Goal: Information Seeking & Learning: Understand process/instructions

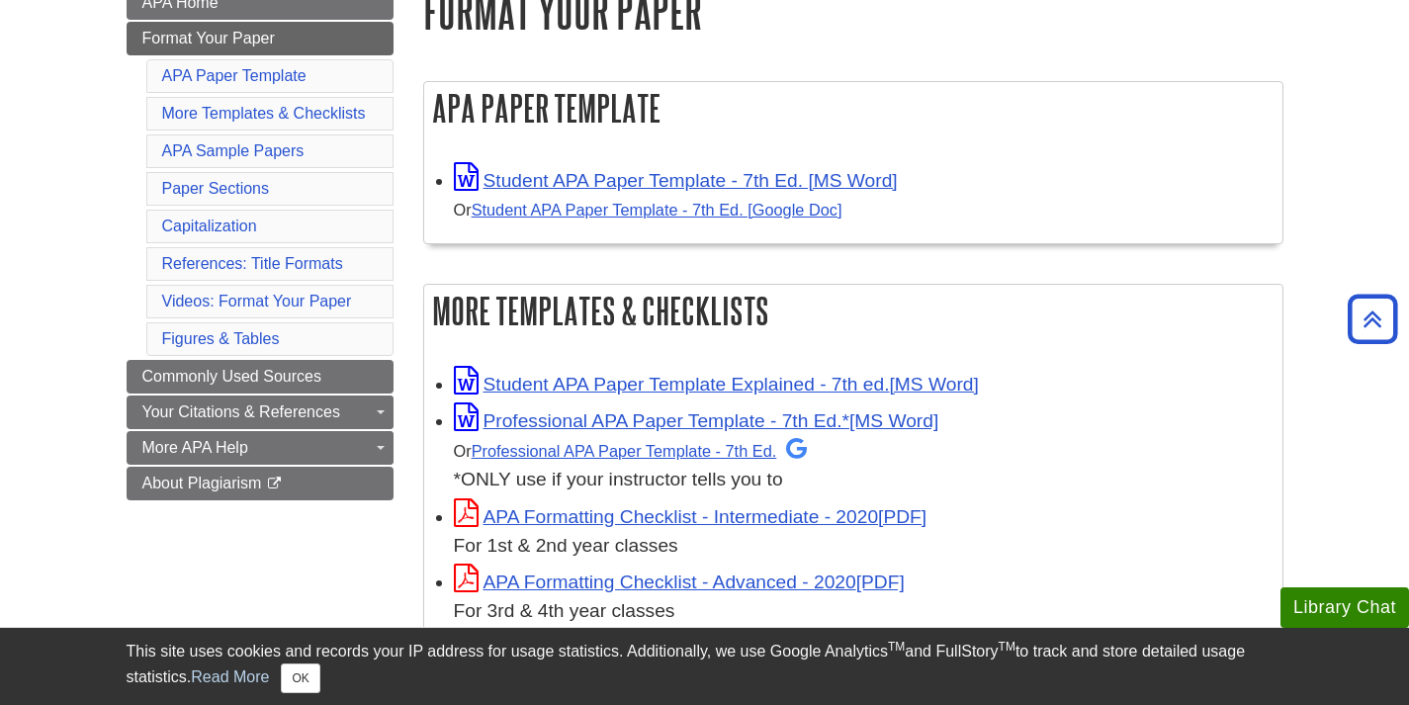
scroll to position [297, 0]
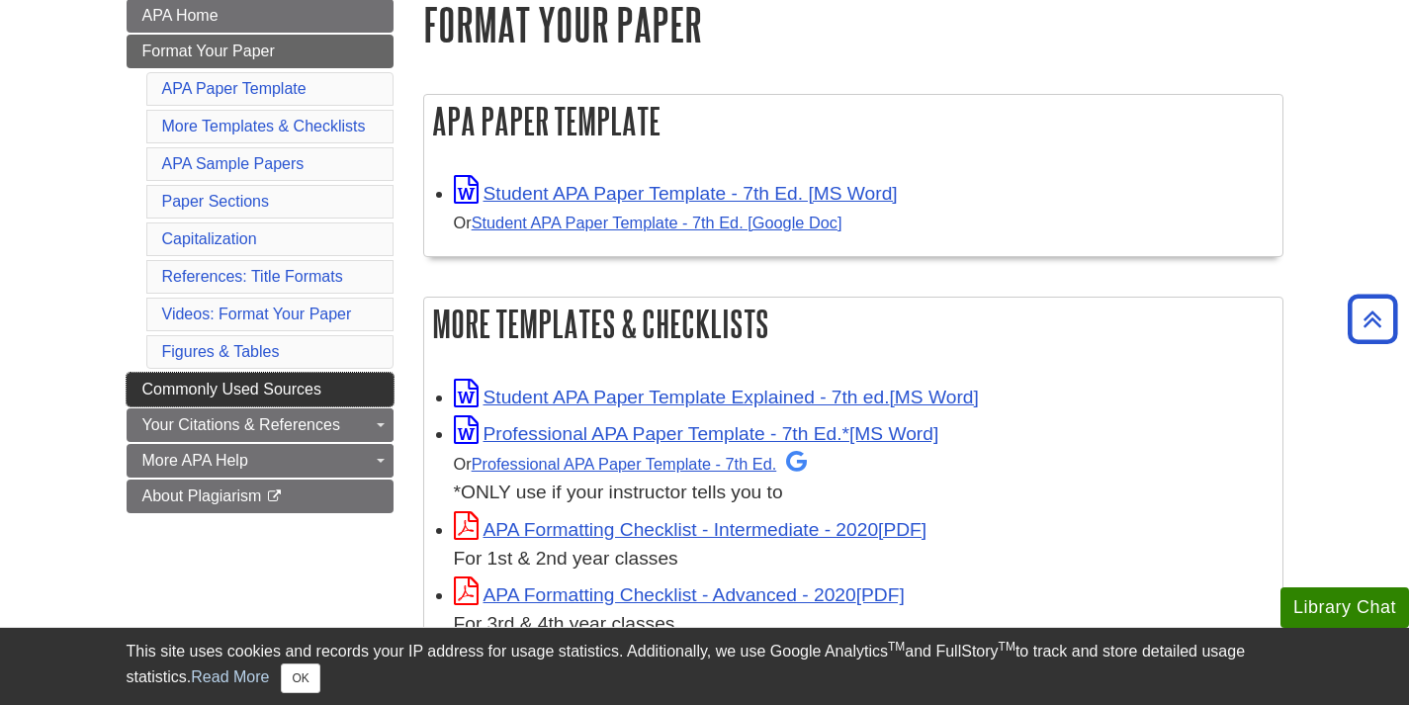
click at [353, 390] on link "Commonly Used Sources" at bounding box center [260, 390] width 267 height 34
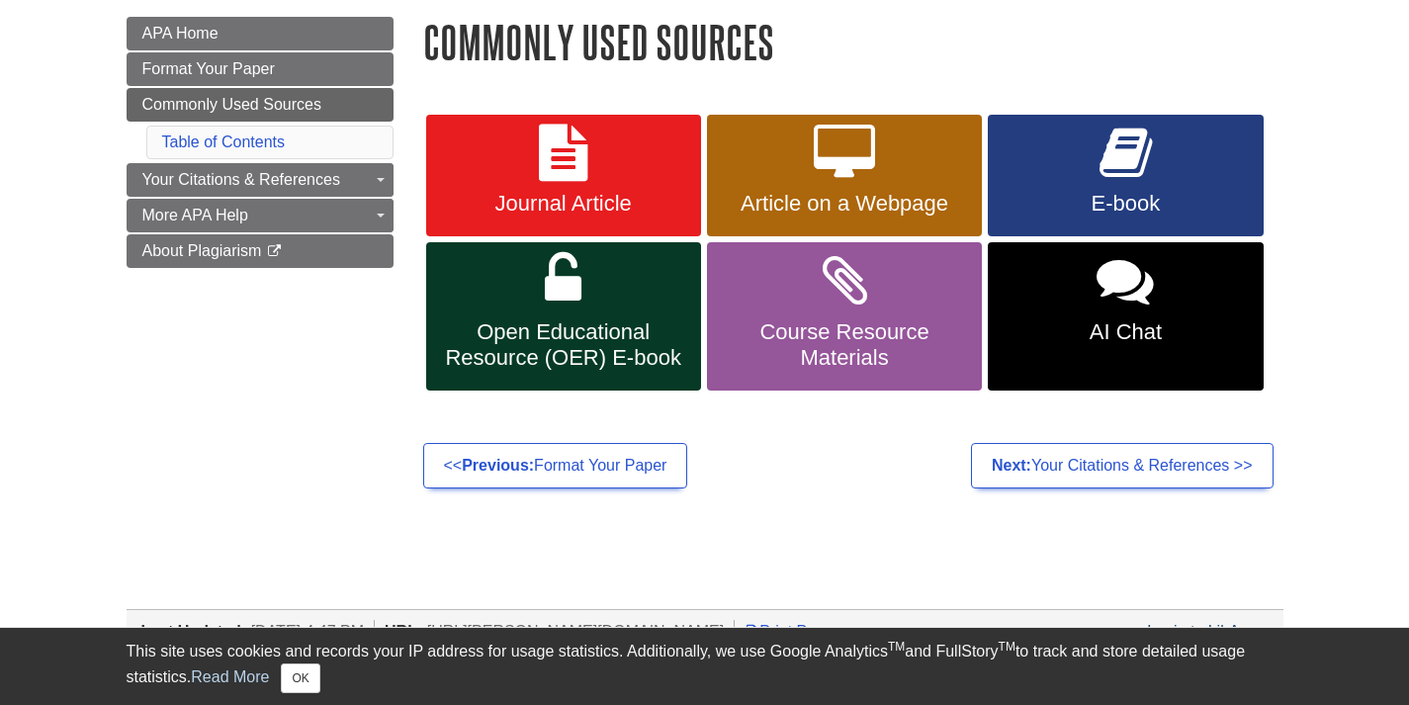
scroll to position [297, 0]
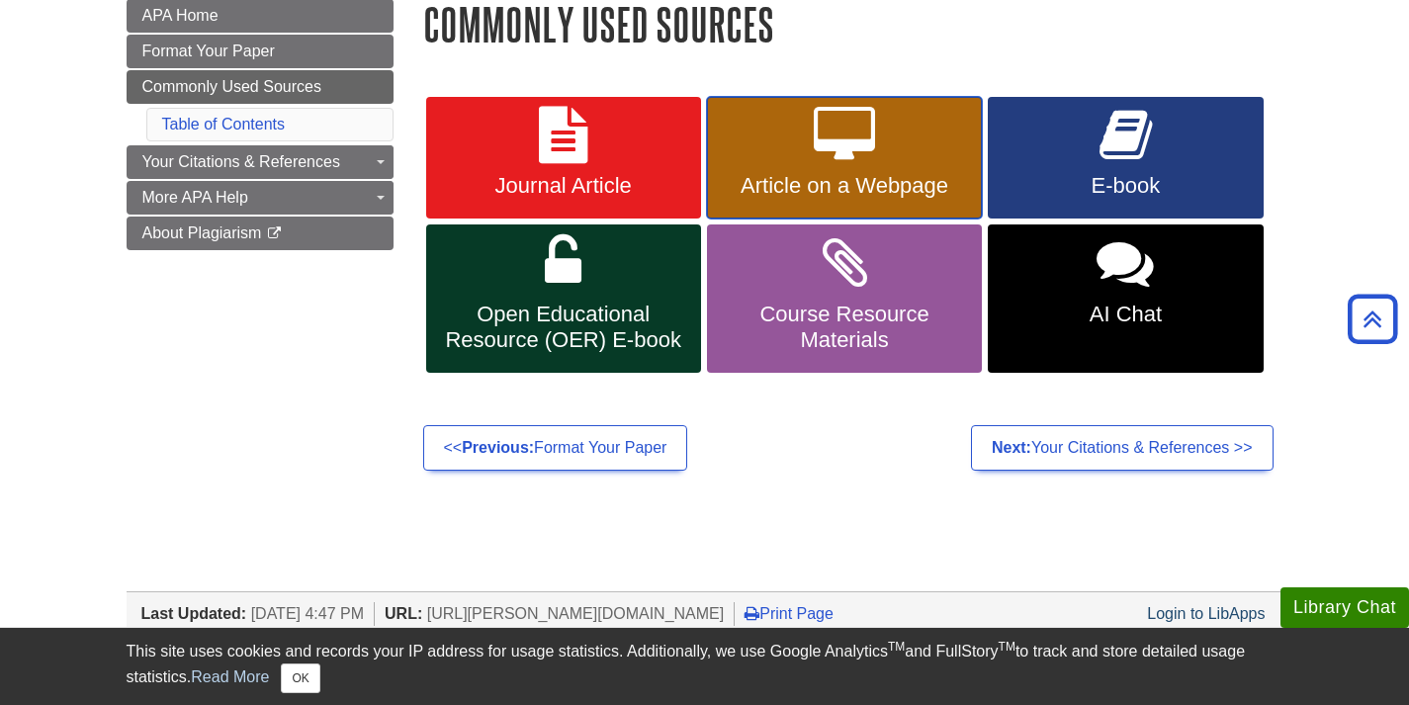
click at [783, 139] on link "Article on a Webpage" at bounding box center [844, 158] width 275 height 123
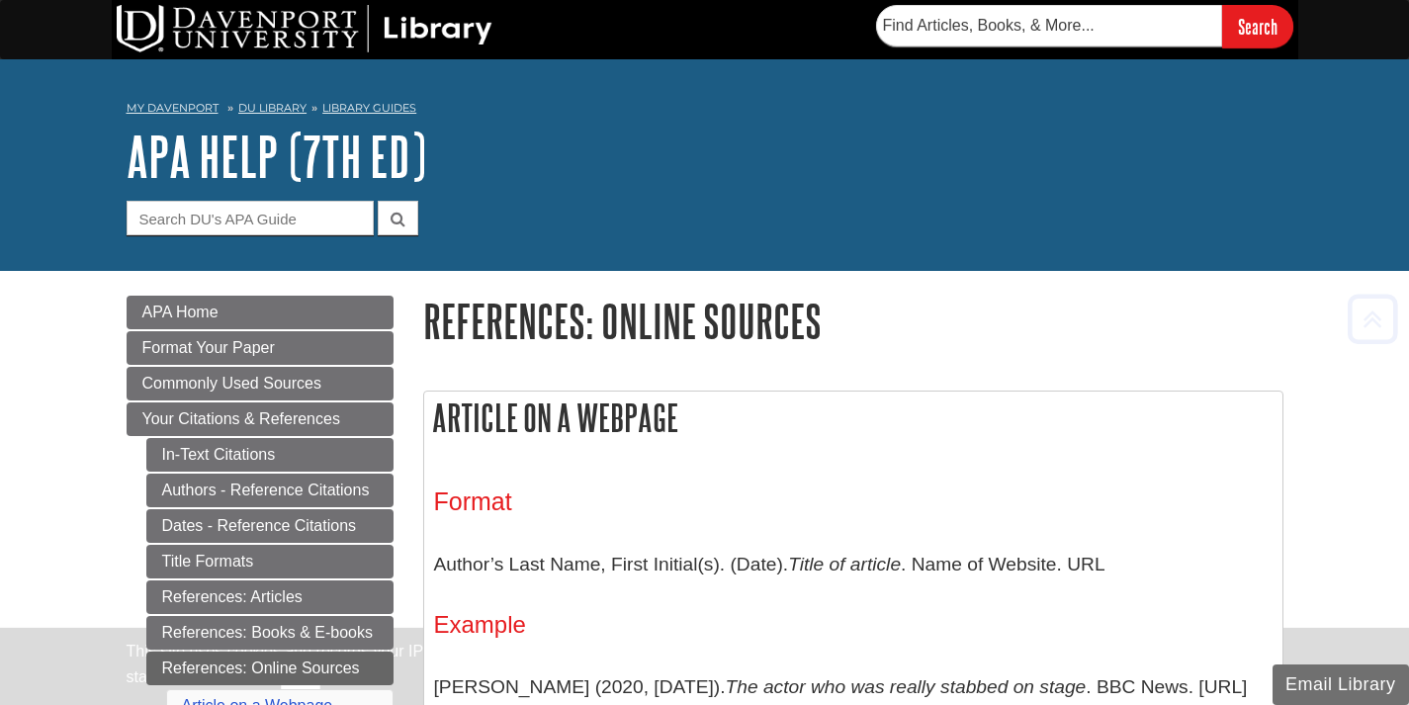
scroll to position [391, 0]
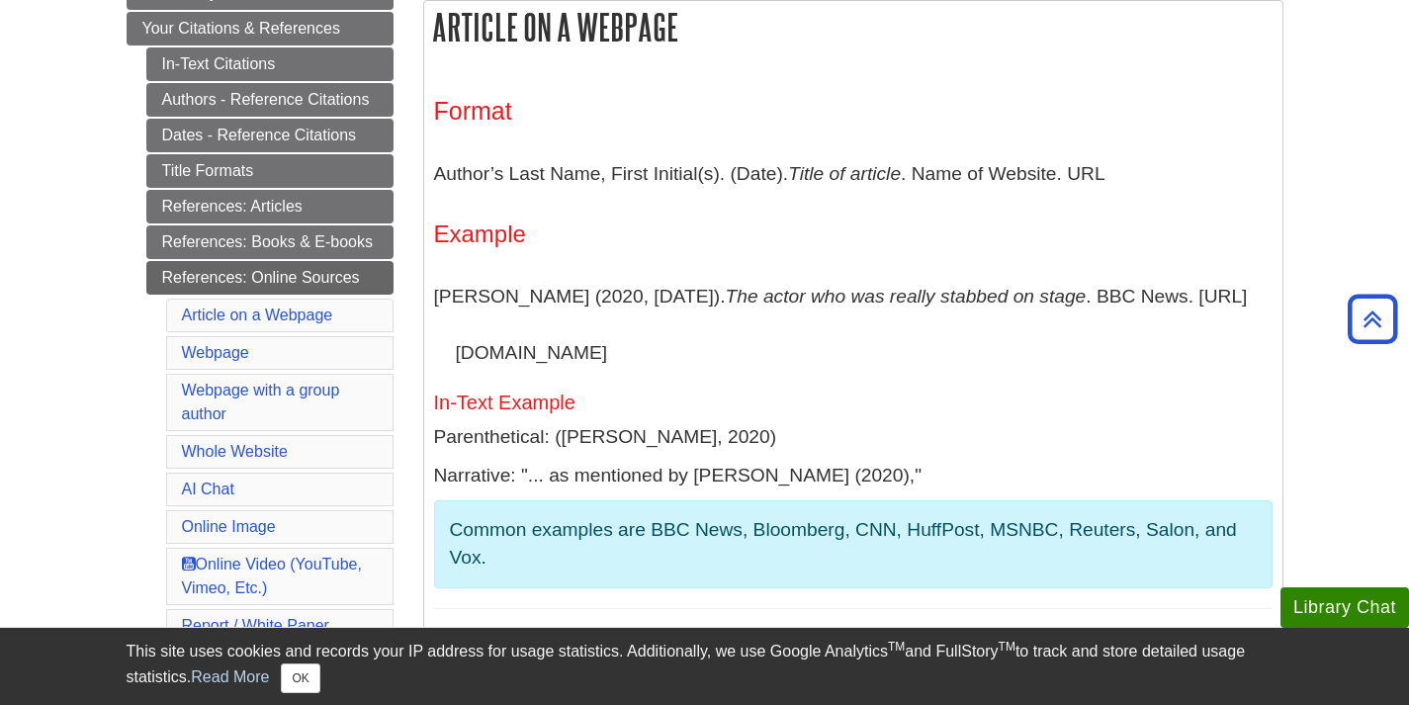
click at [885, 413] on div "Format Author’s Last Name, First Initial(s). (Date). Title of article . Name of…" at bounding box center [853, 353] width 839 height 512
drag, startPoint x: 689, startPoint y: 440, endPoint x: 556, endPoint y: 442, distance: 133.5
click at [556, 442] on p "Parenthetical: (Barden, 2020)" at bounding box center [853, 437] width 839 height 29
